Goal: Task Accomplishment & Management: Manage account settings

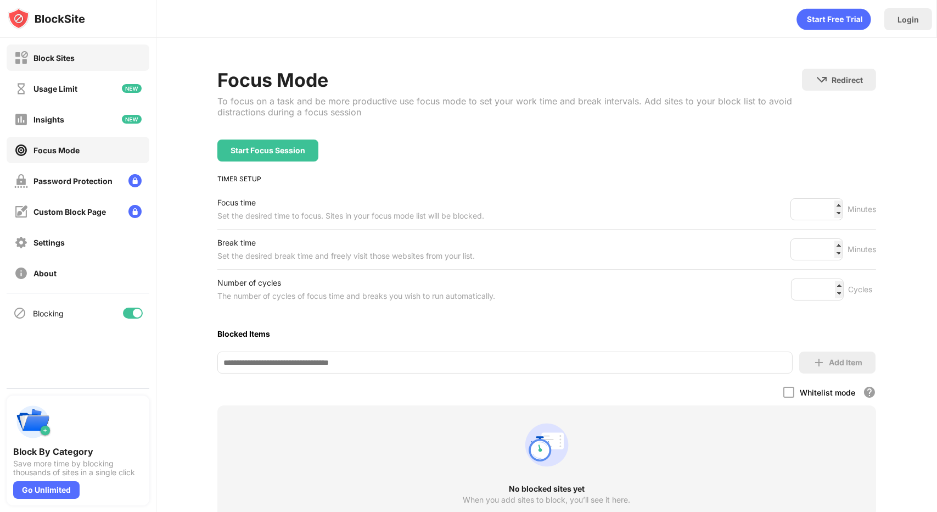
click at [79, 62] on div "Block Sites" at bounding box center [78, 57] width 143 height 26
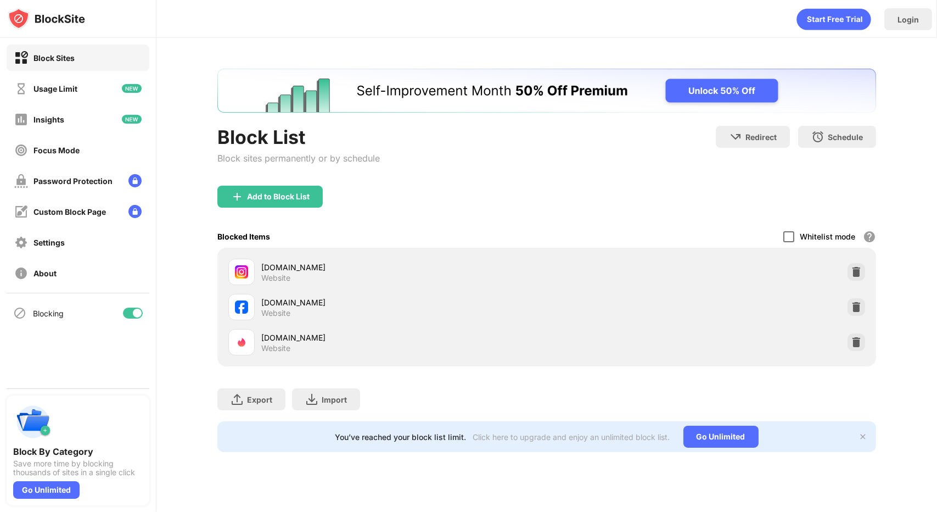
click at [787, 235] on div at bounding box center [789, 236] width 11 height 11
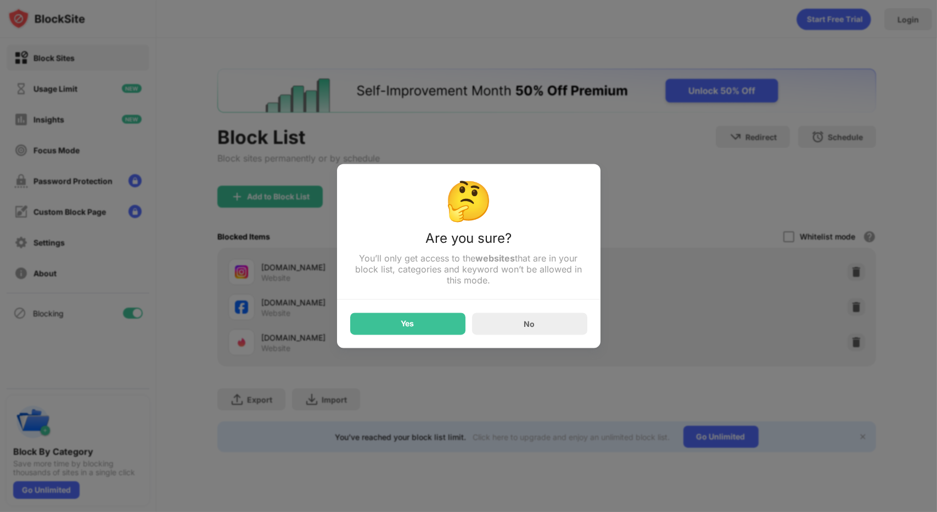
click at [428, 321] on div "Yes" at bounding box center [407, 324] width 115 height 22
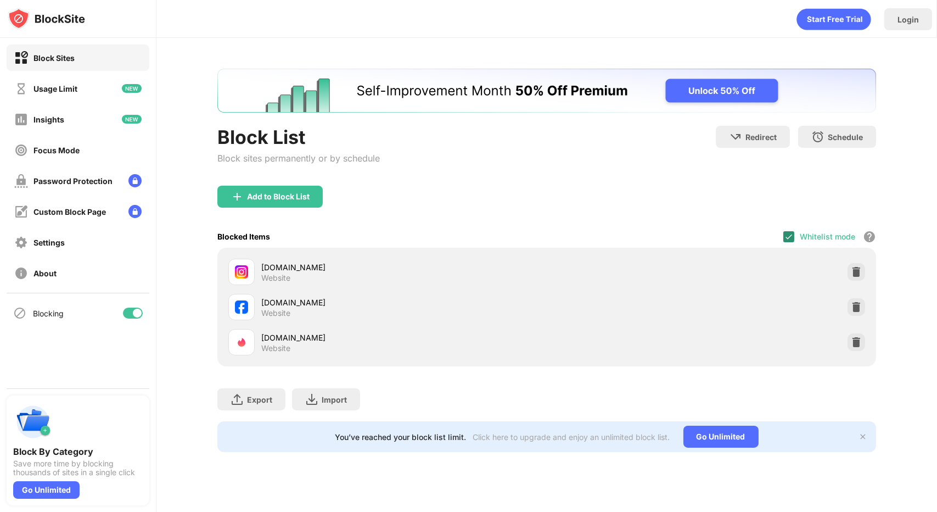
click at [788, 237] on img at bounding box center [789, 236] width 9 height 9
